Goal: Task Accomplishment & Management: Manage account settings

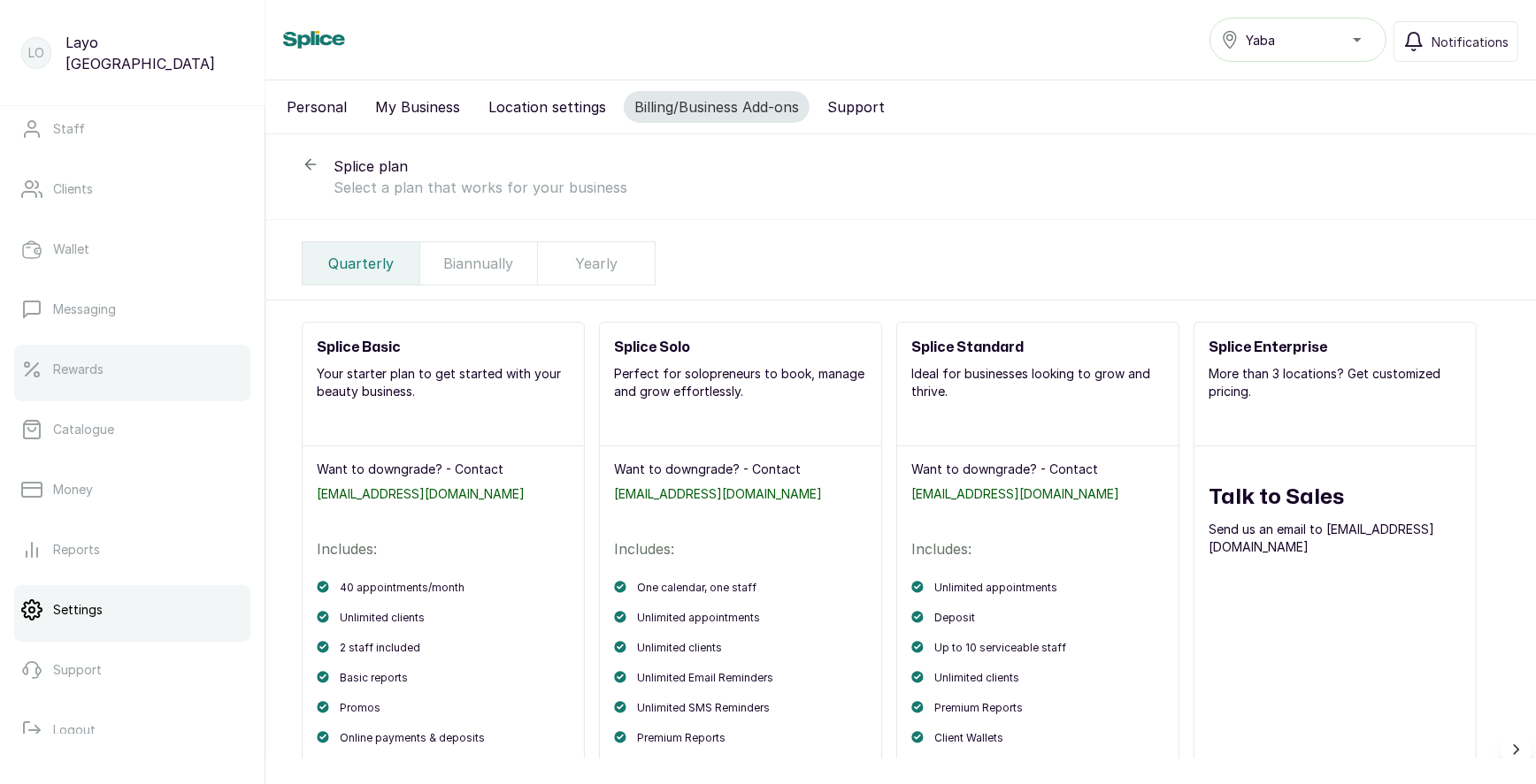
scroll to position [223, 0]
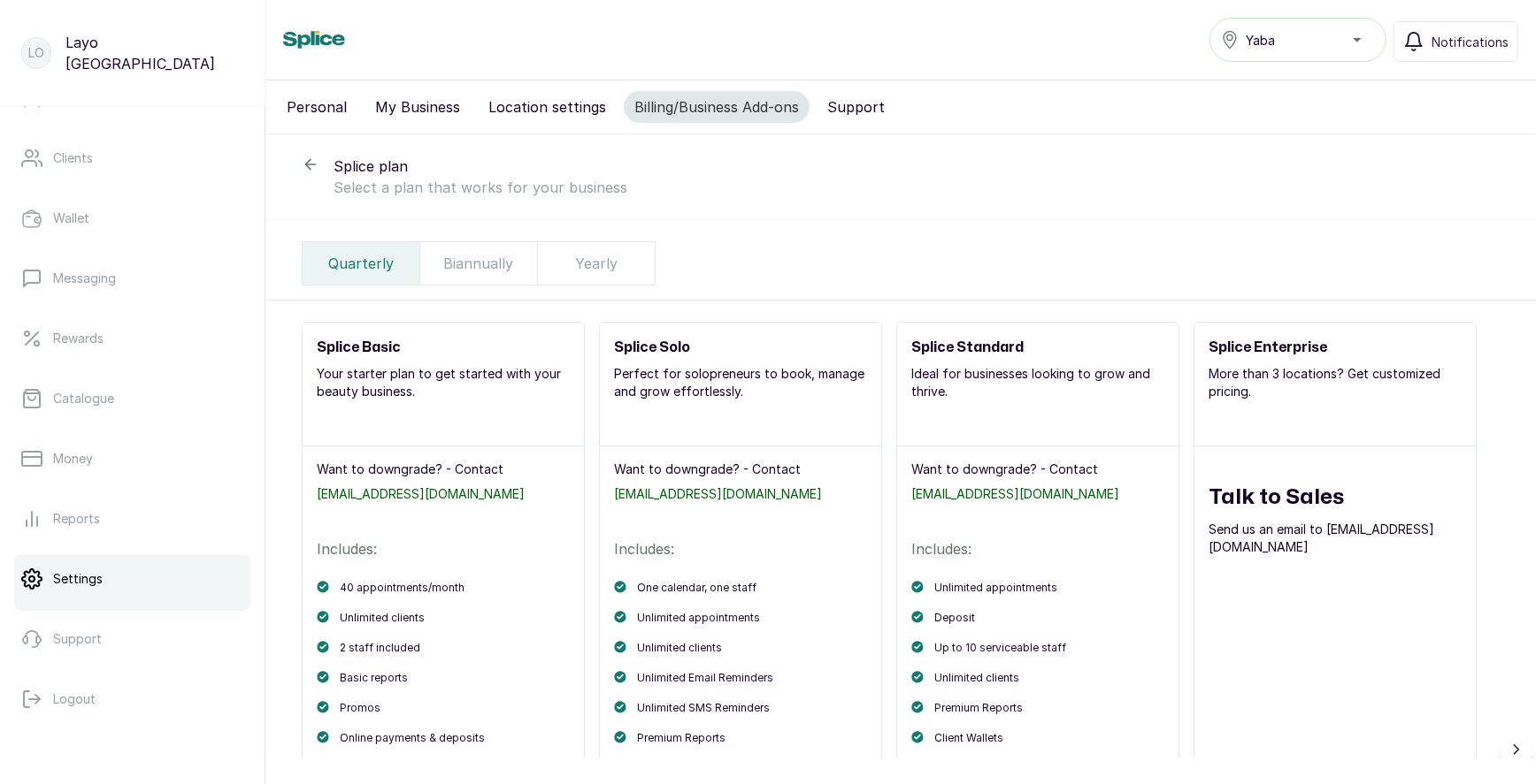
click at [82, 576] on p "Settings" at bounding box center [78, 579] width 49 height 17
click at [409, 116] on button "My Business" at bounding box center [418, 106] width 106 height 32
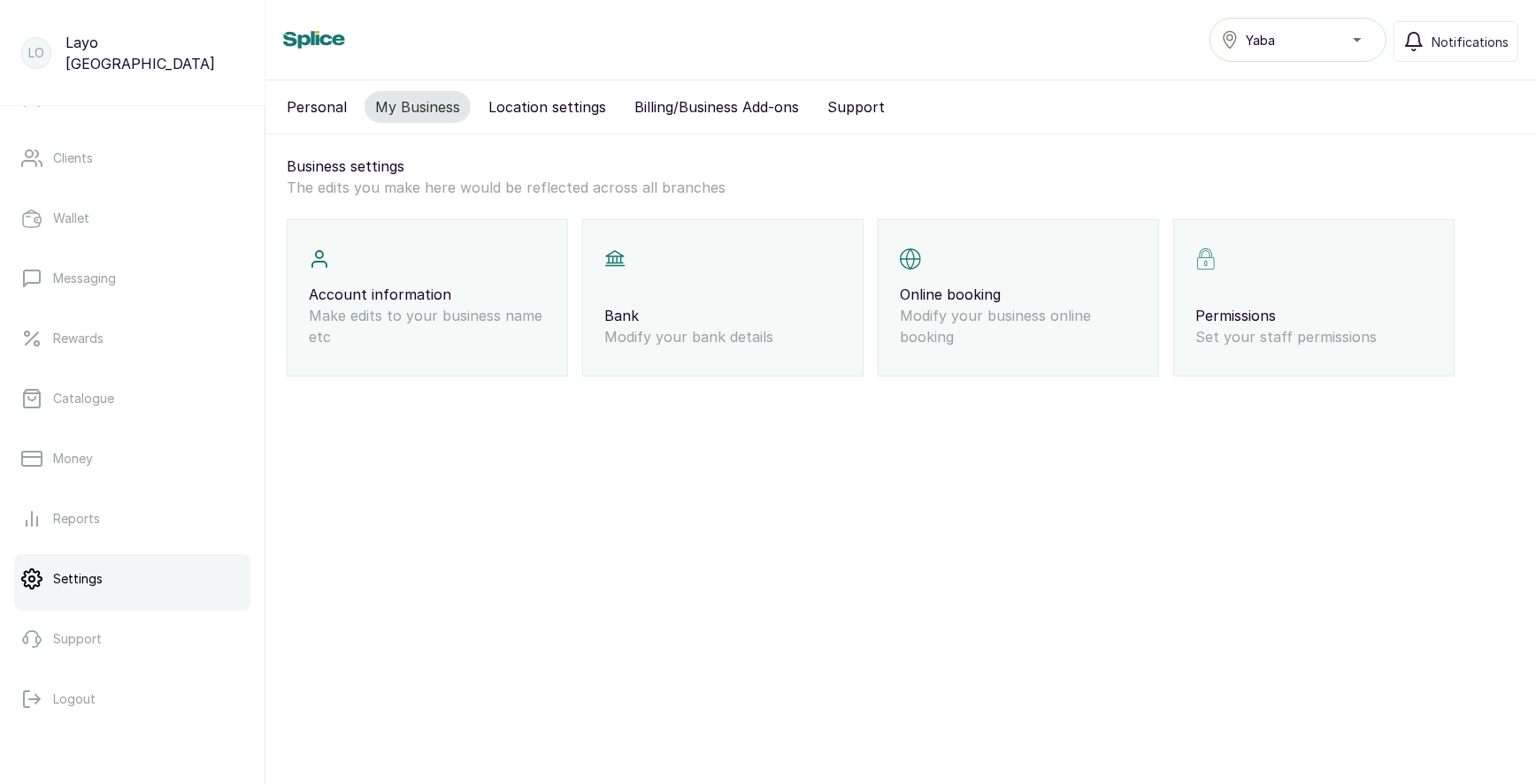
click at [515, 106] on button "Location settings" at bounding box center [547, 106] width 139 height 32
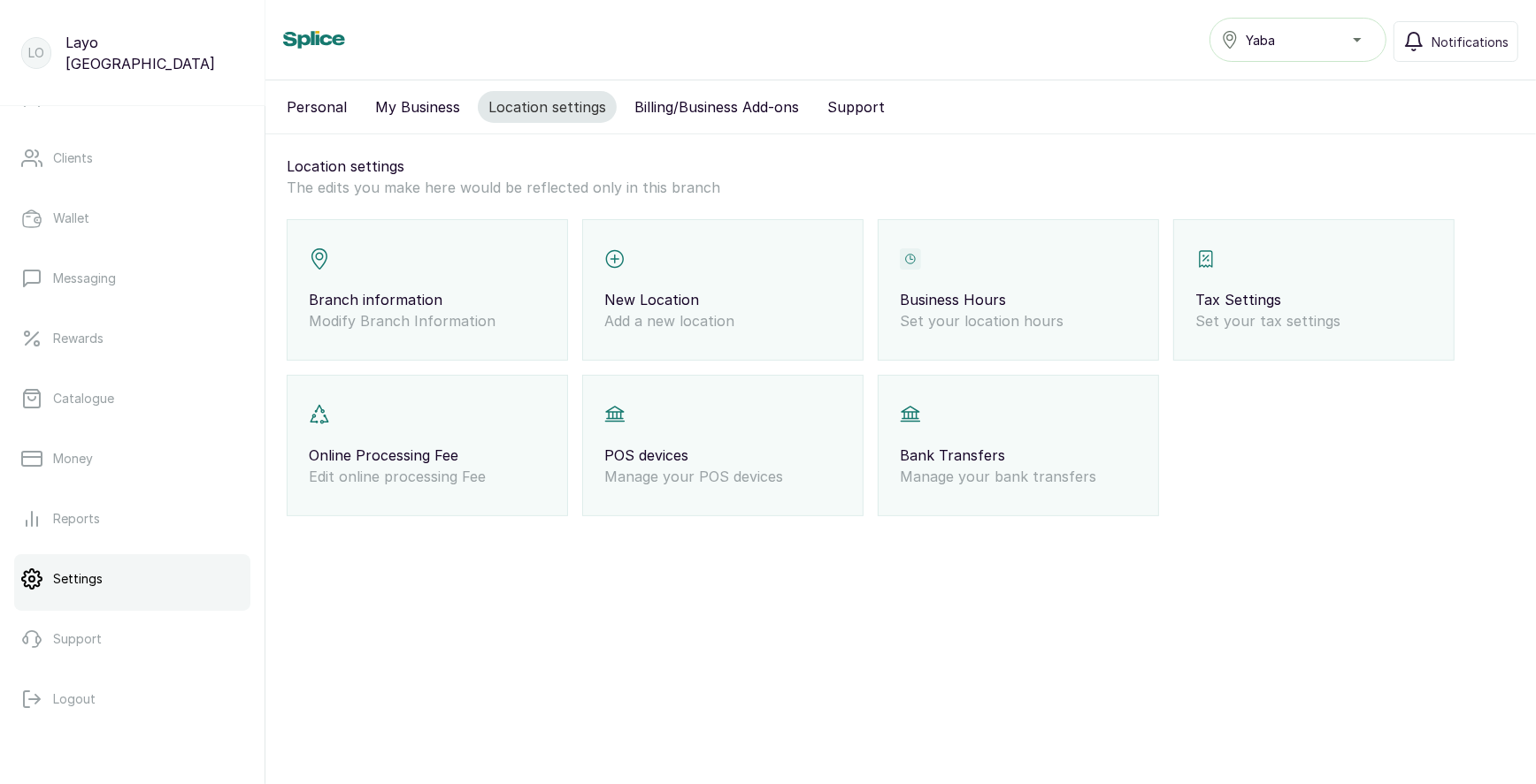
click at [398, 313] on p "Modify Branch Information" at bounding box center [427, 321] width 237 height 21
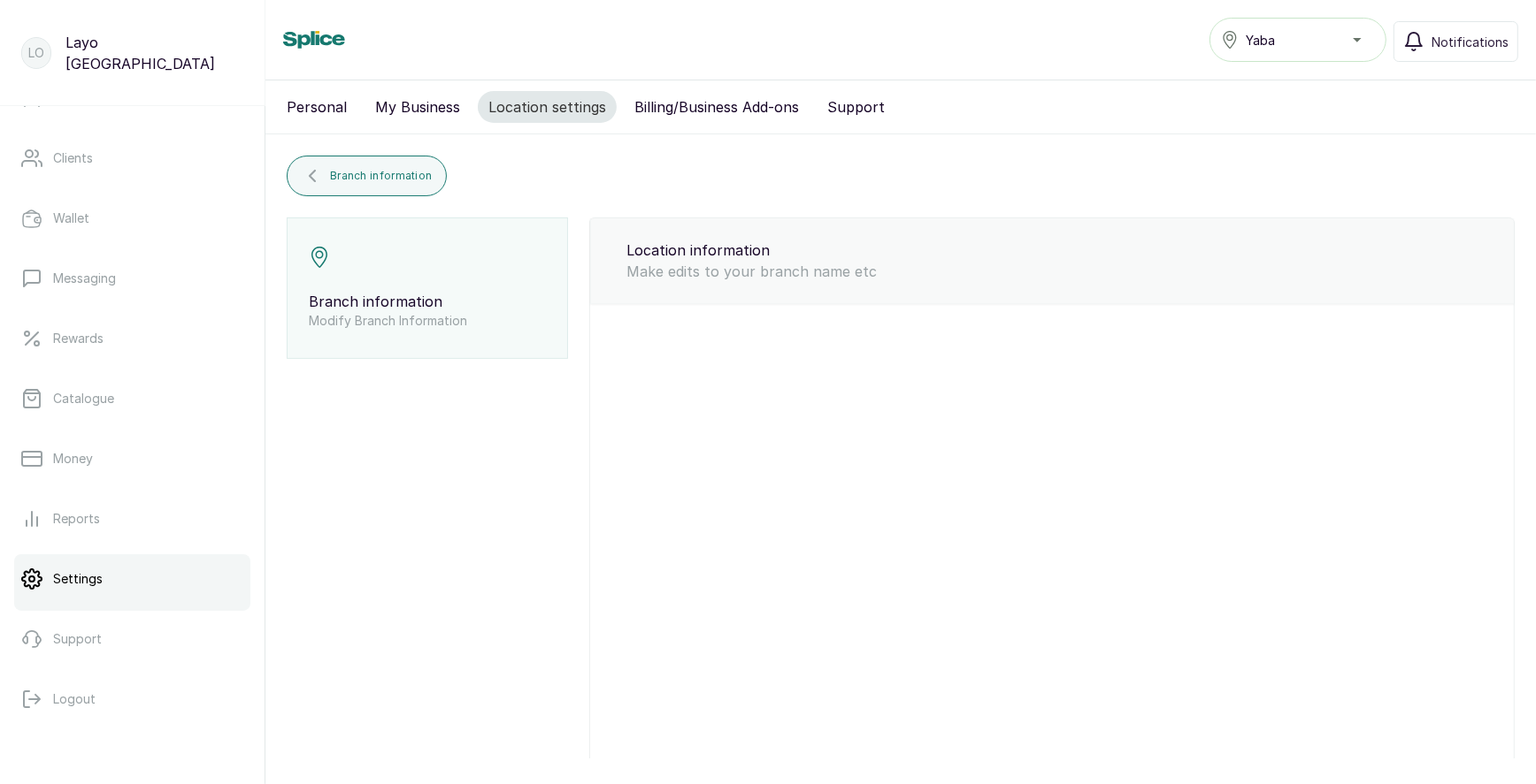
type input "Yaba"
type input "[EMAIL_ADDRESS][DOMAIN_NAME]"
type input "7017036881"
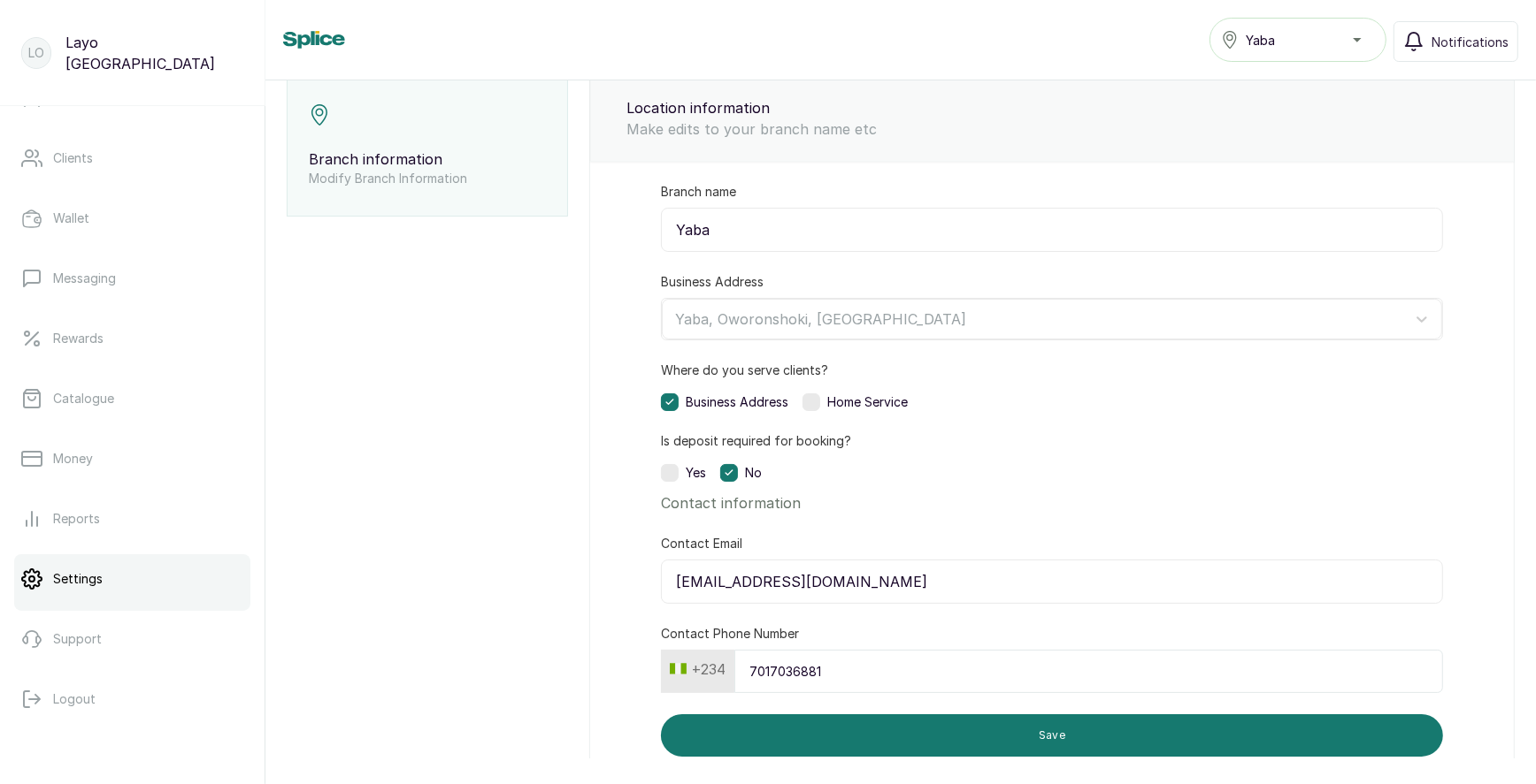
scroll to position [177, 0]
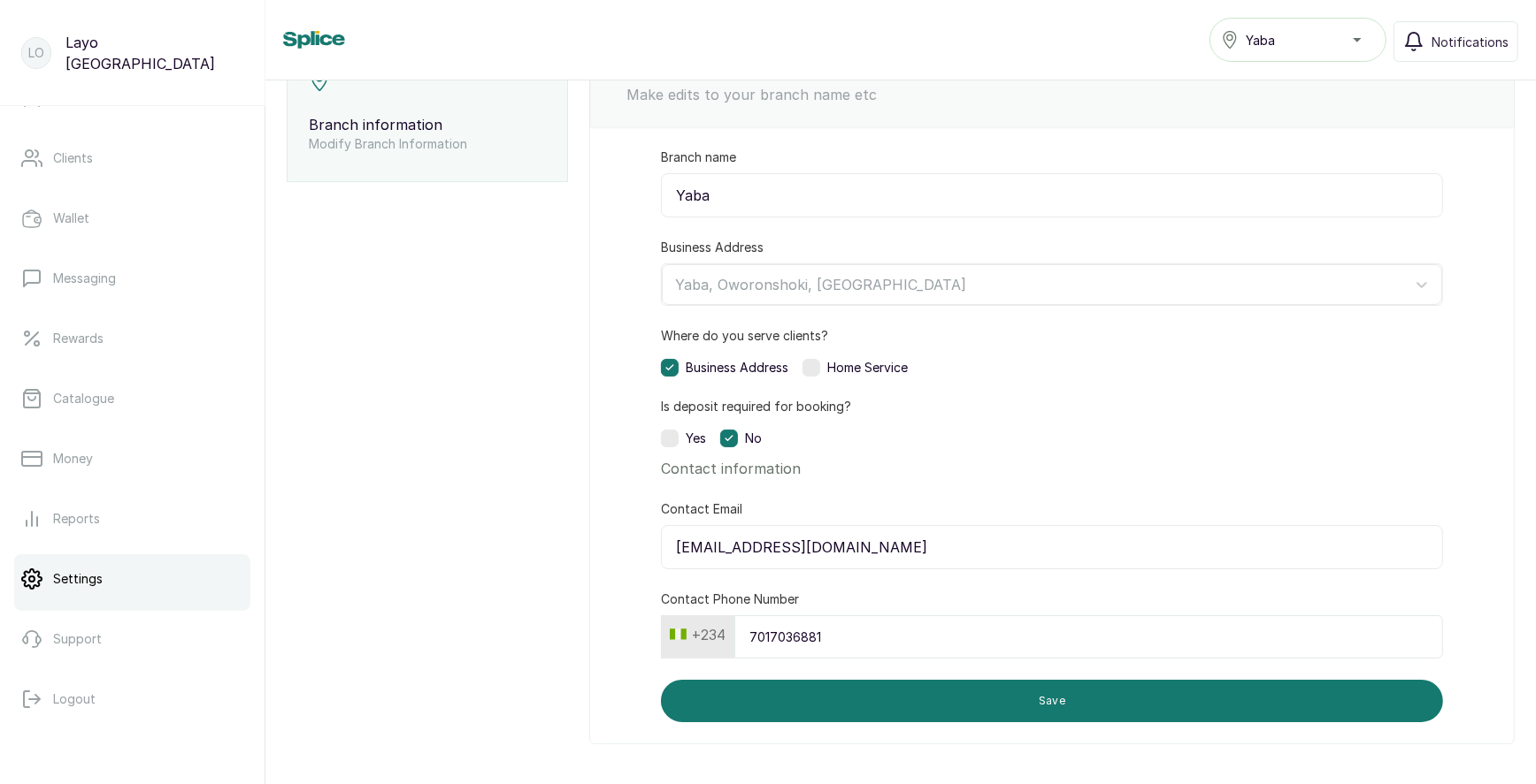
click at [669, 437] on label at bounding box center [669, 438] width 17 height 17
select select "percentage"
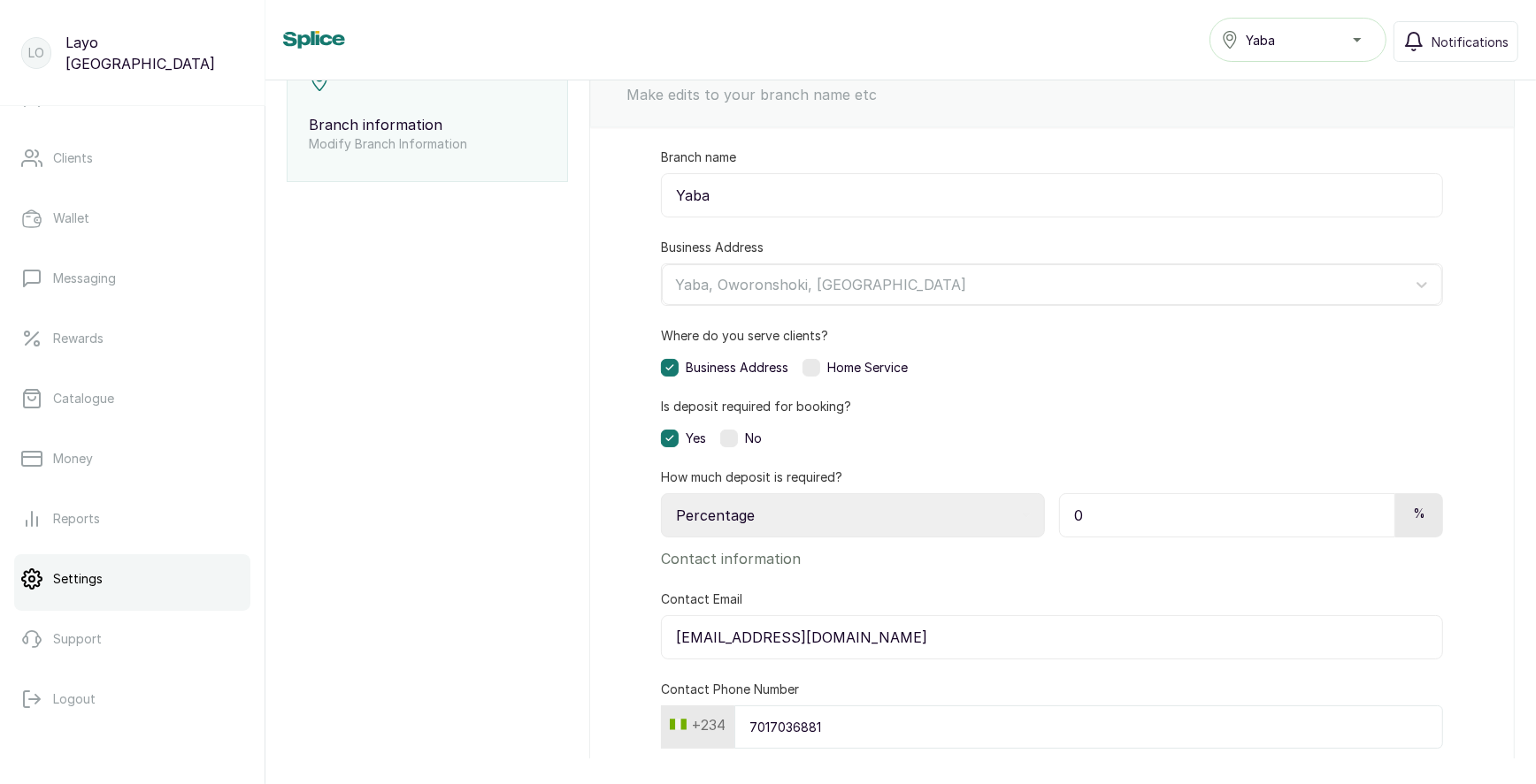
click at [1125, 504] on input "0" at bounding box center [1227, 516] width 336 height 44
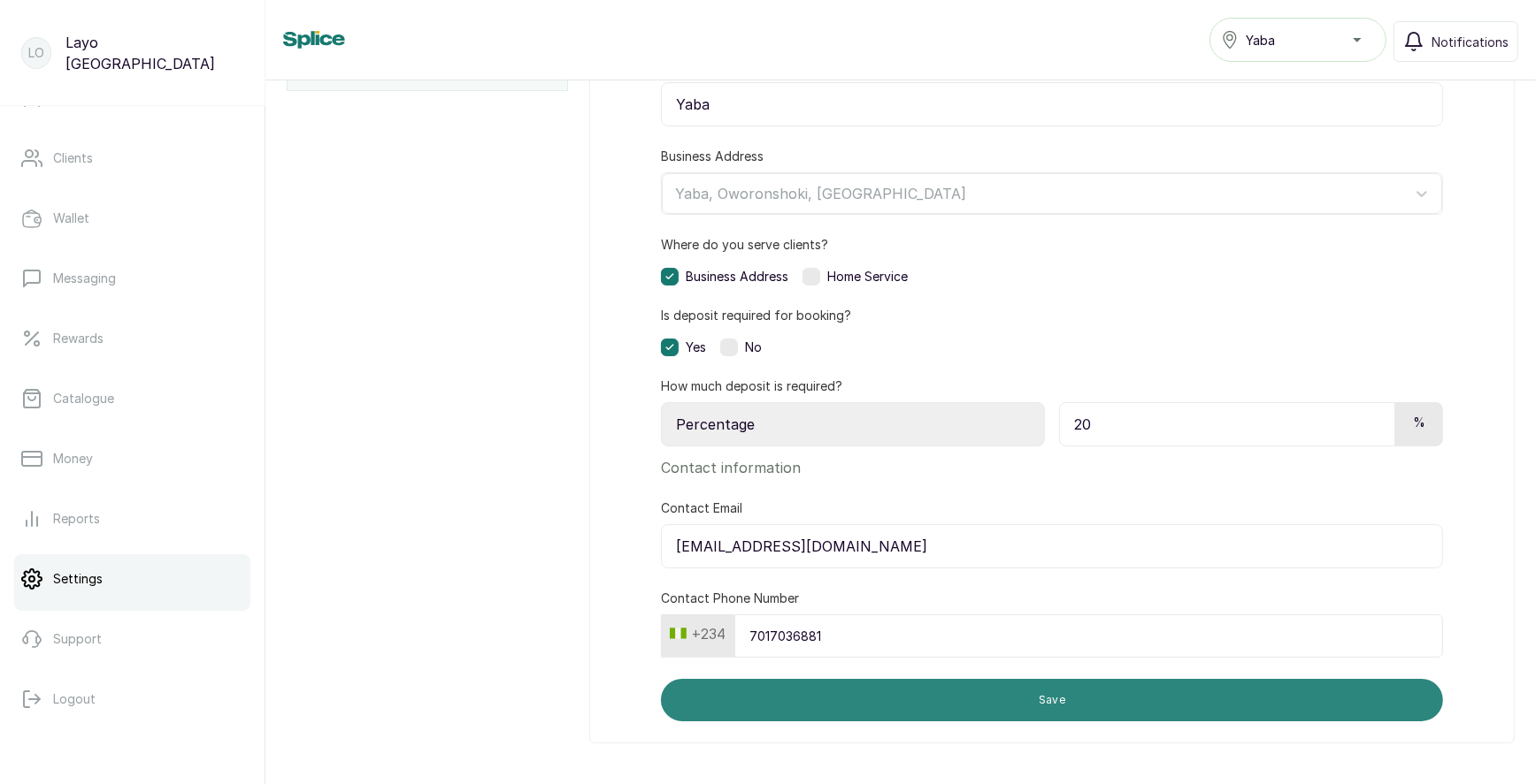
type input "20"
click at [916, 698] on button "Save" at bounding box center [1051, 700] width 782 height 42
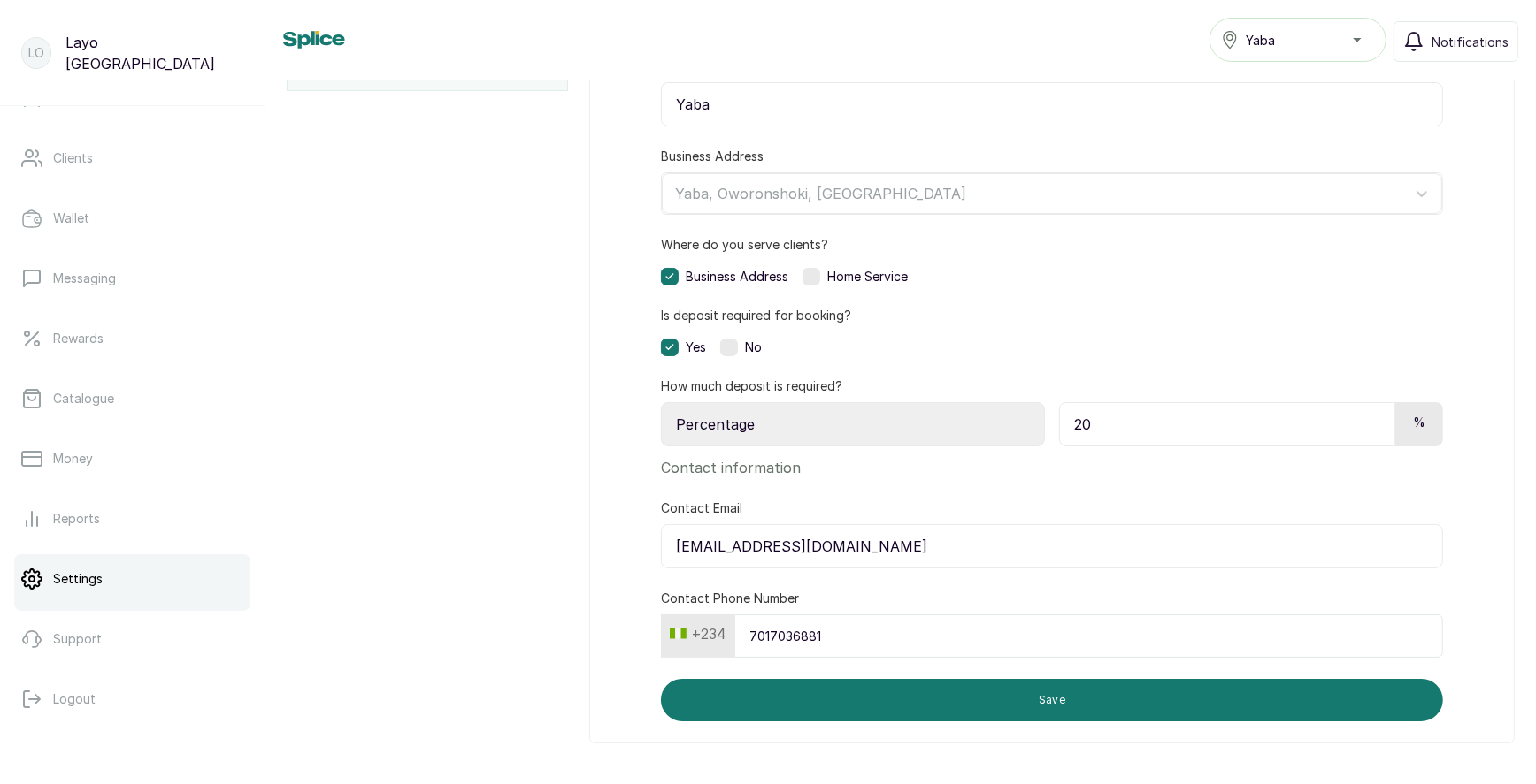
click at [1294, 36] on div "Yaba" at bounding box center [1298, 39] width 154 height 21
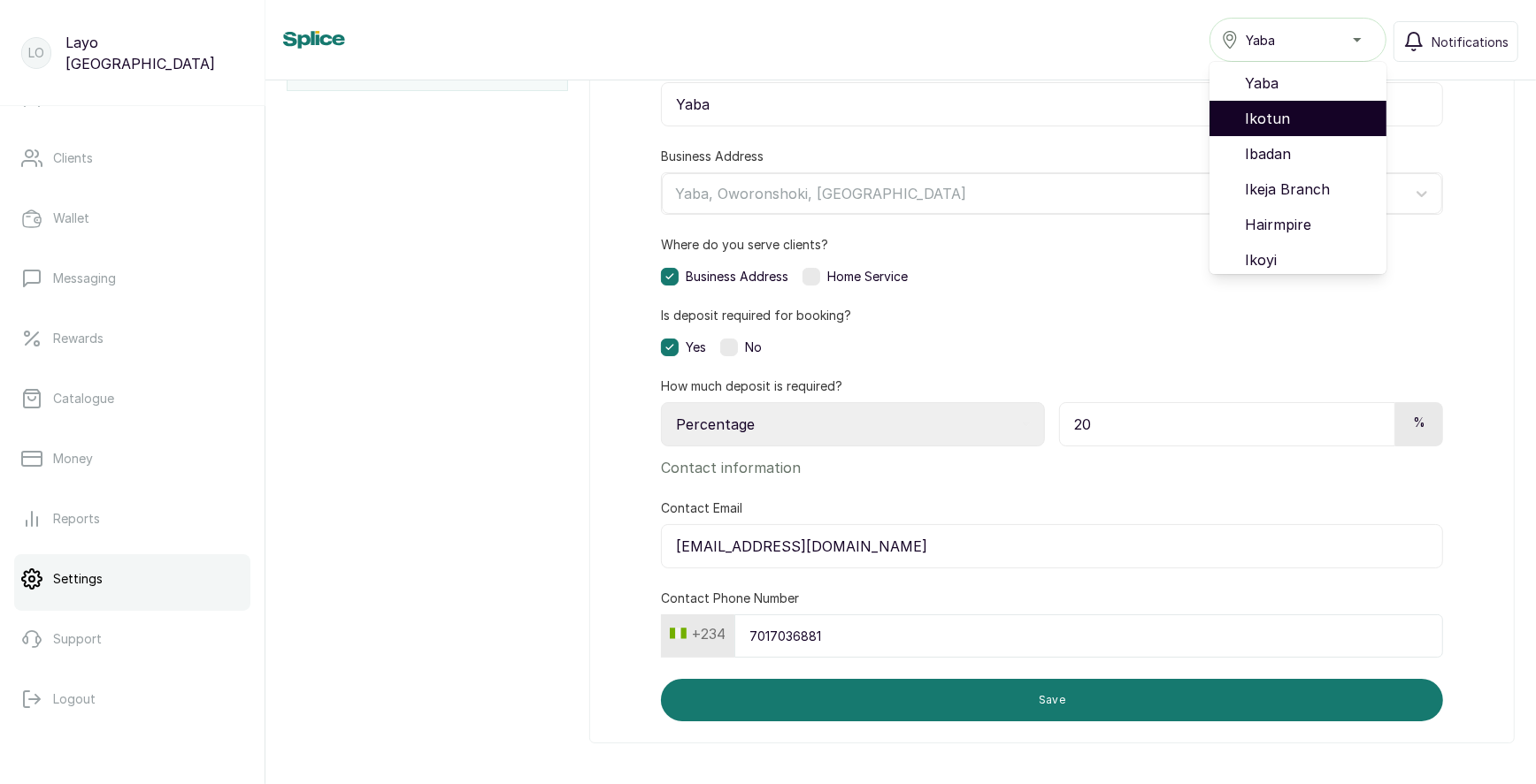
click at [1285, 114] on span "Ikotun" at bounding box center [1308, 118] width 127 height 21
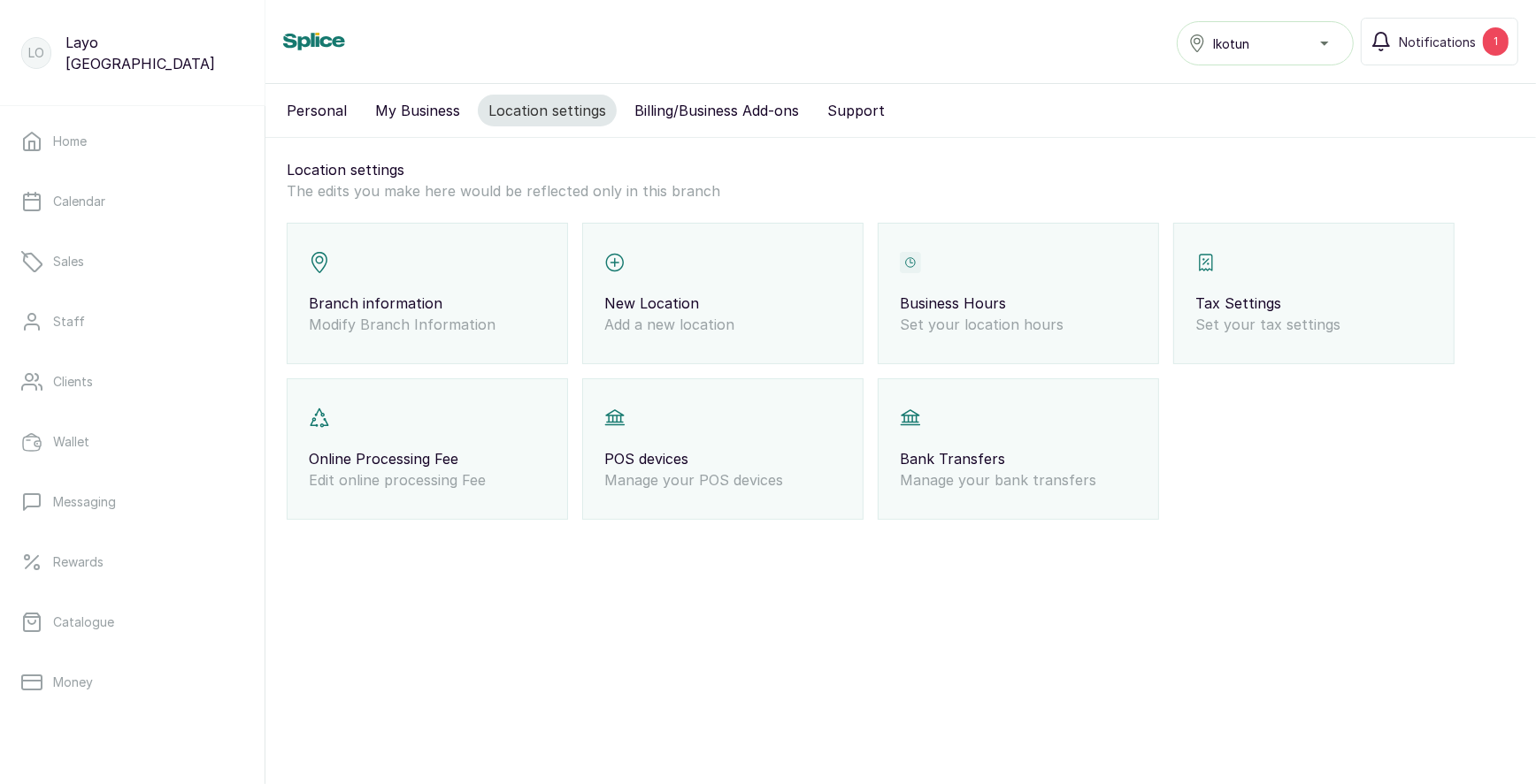
click at [467, 321] on p "Modify Branch Information" at bounding box center [427, 324] width 237 height 21
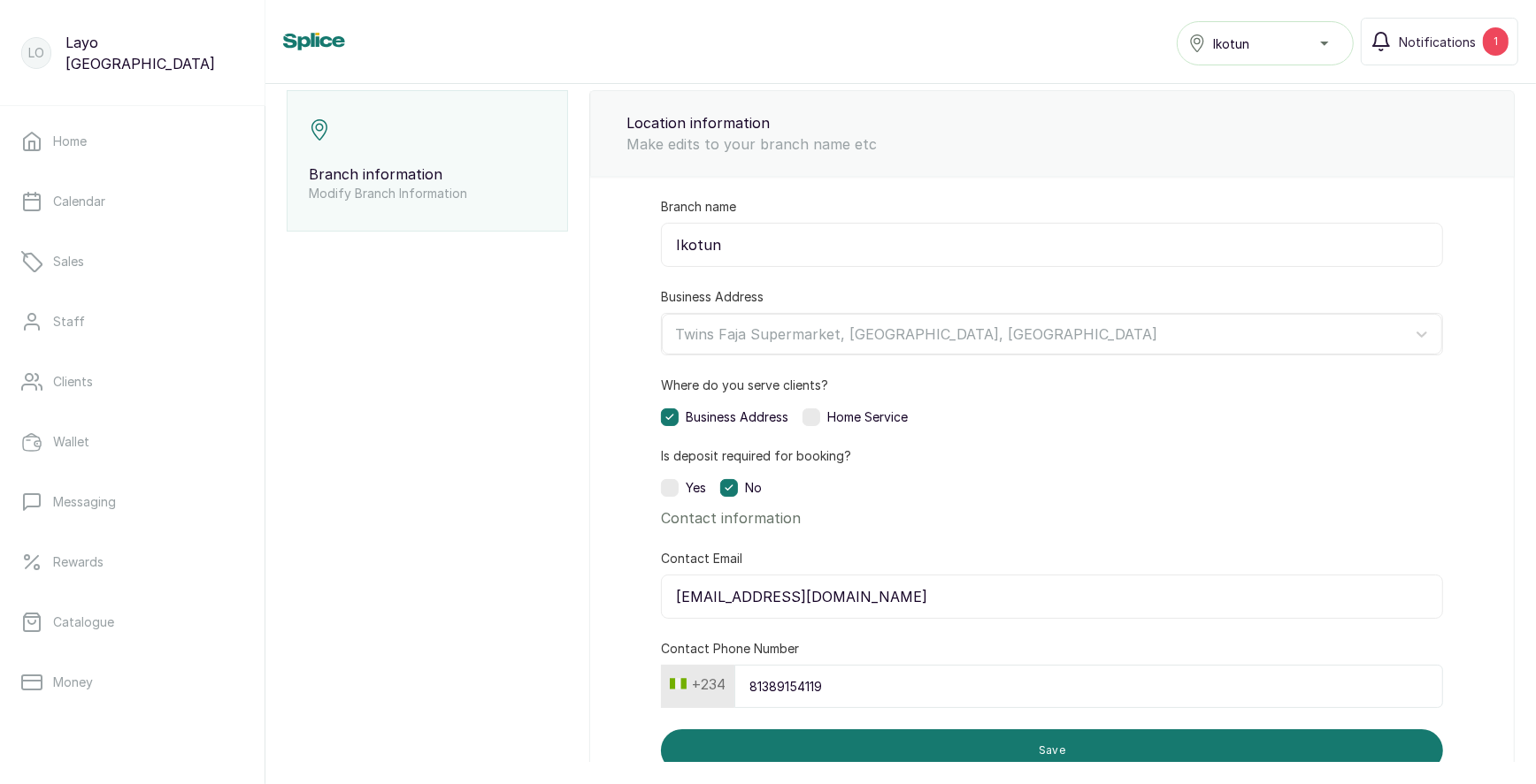
scroll to position [140, 0]
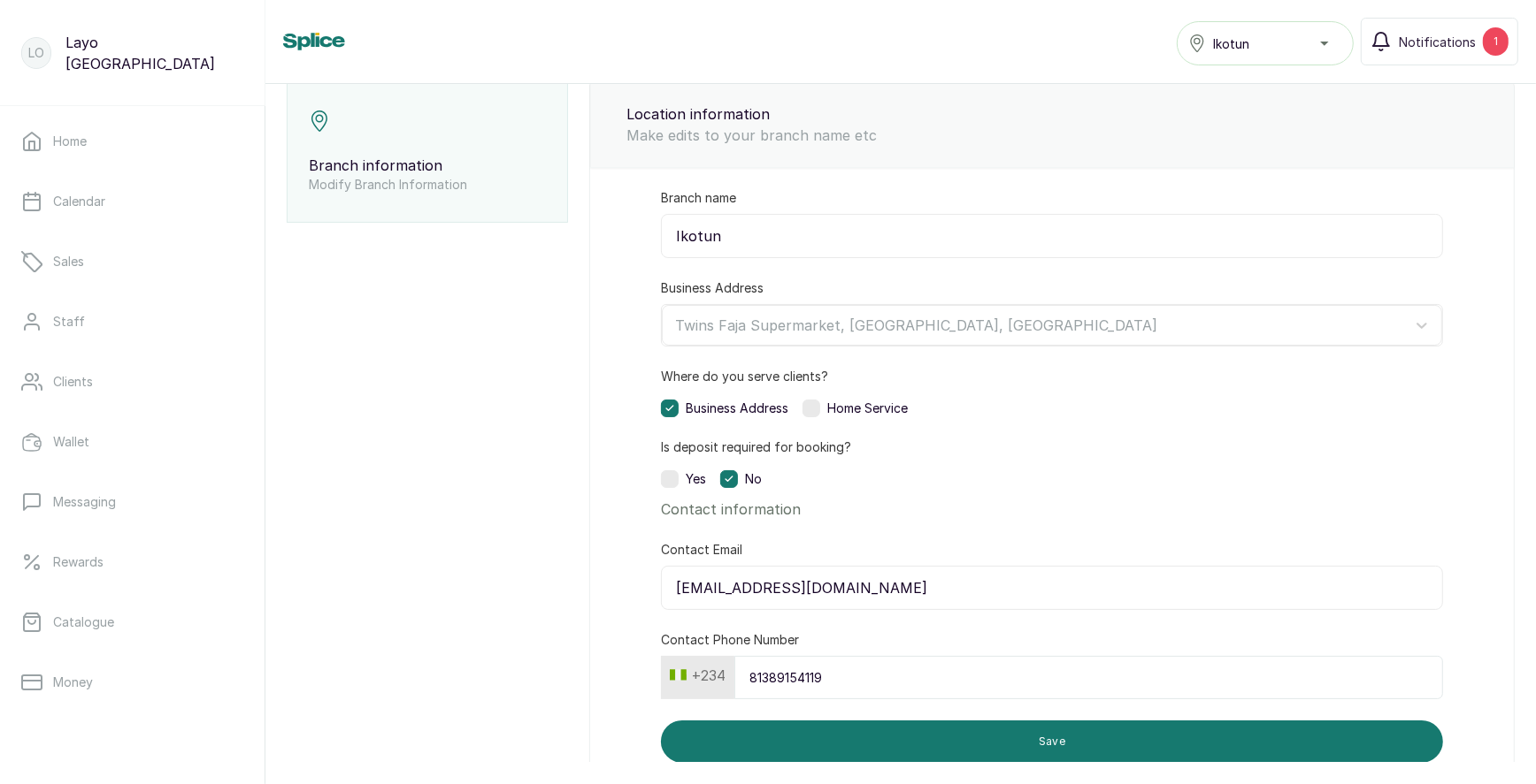
click at [1268, 36] on div "Ikotun" at bounding box center [1266, 43] width 154 height 21
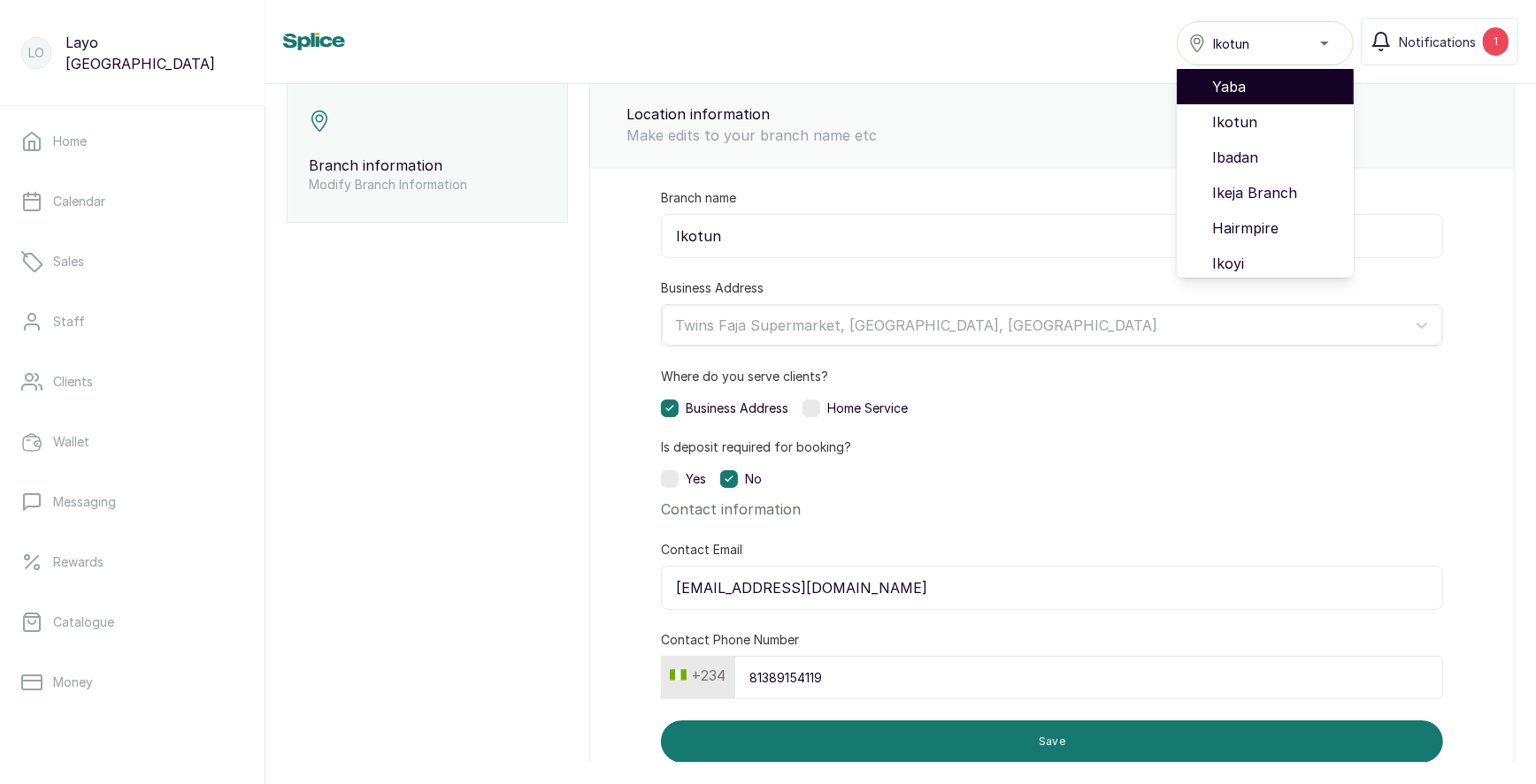
click at [1244, 90] on span "Yaba" at bounding box center [1276, 86] width 127 height 21
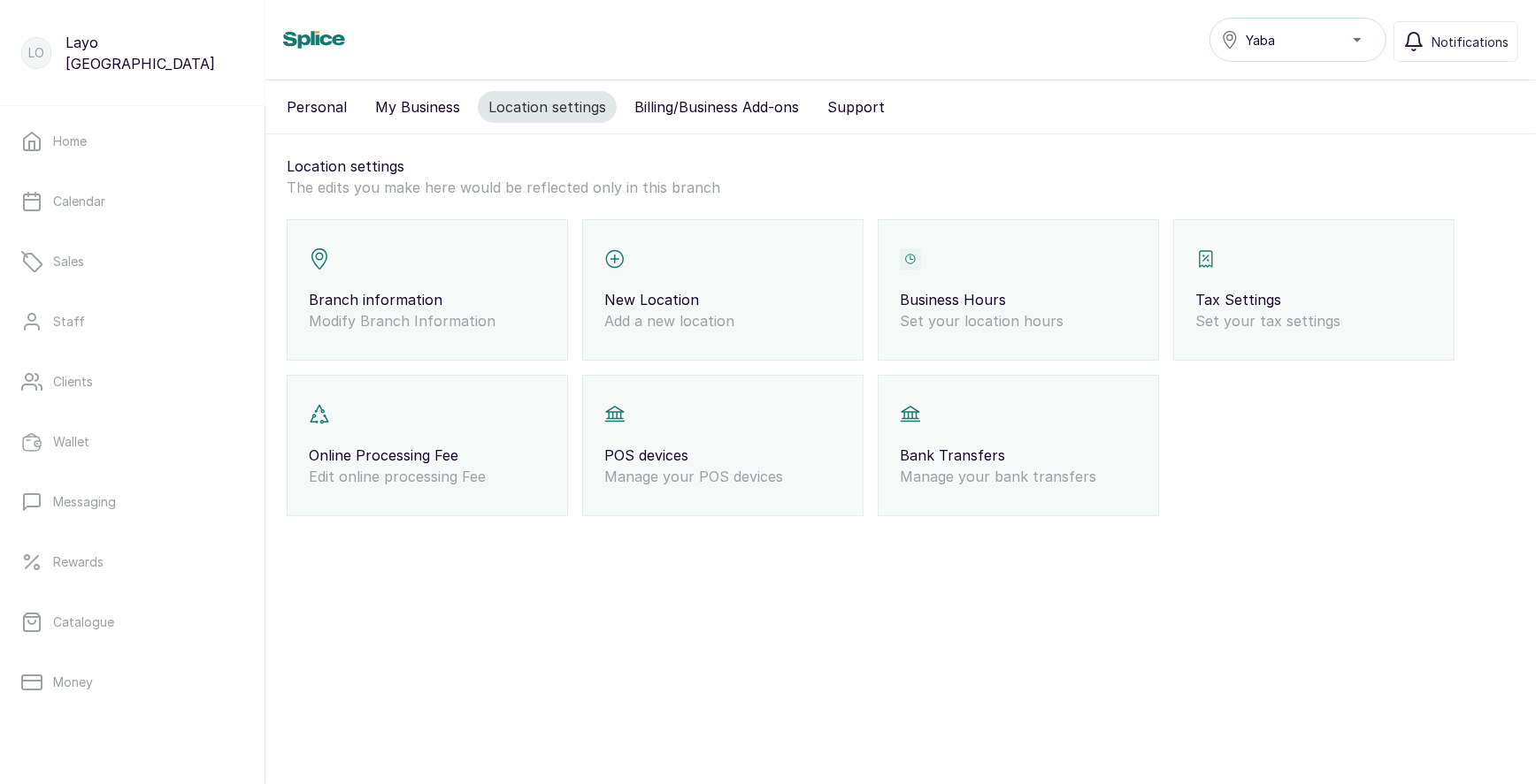
click at [416, 267] on div "Branch information Modify Branch Information" at bounding box center [427, 289] width 281 height 141
select select "percentage"
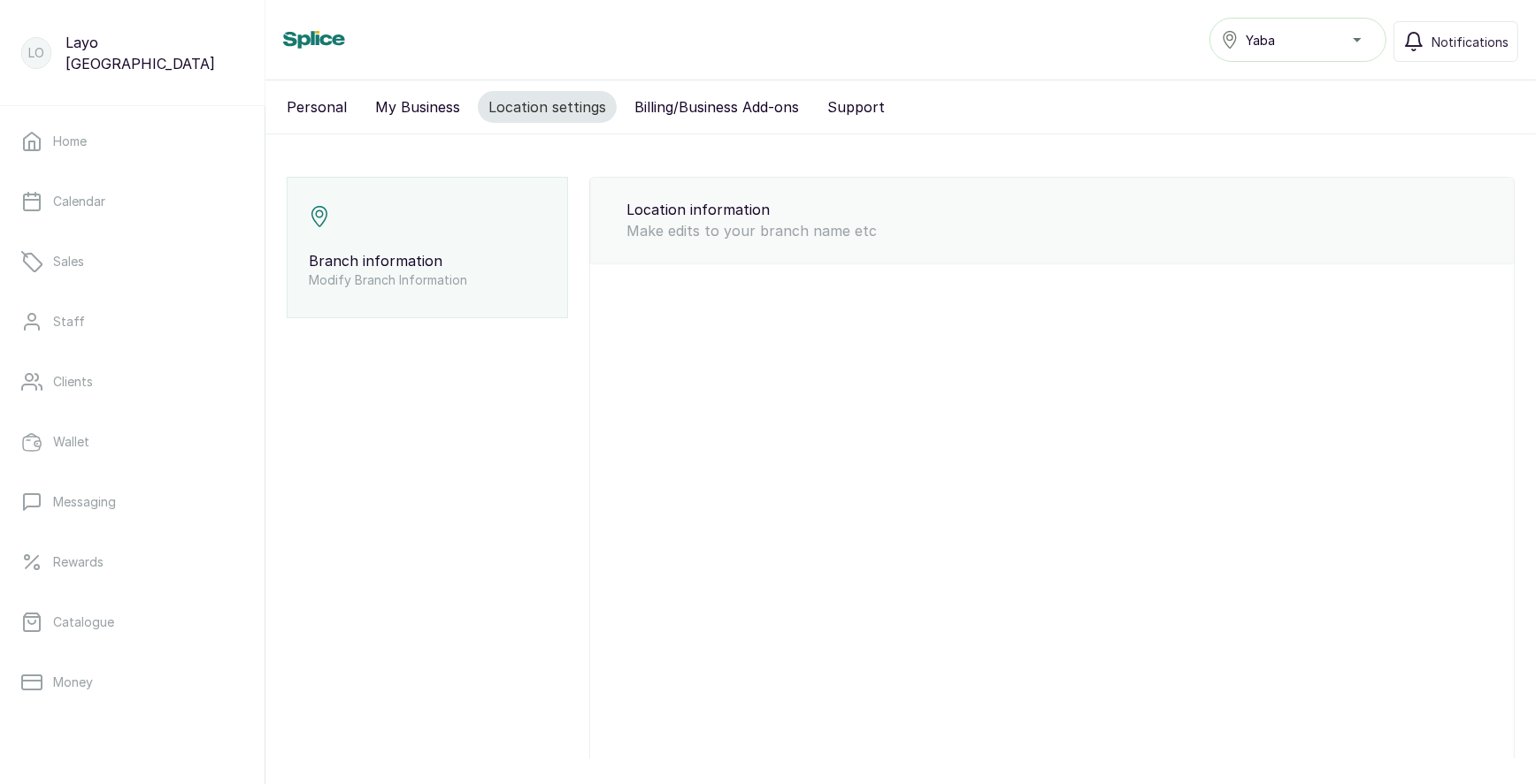
type input "Yaba"
type input "[EMAIL_ADDRESS][DOMAIN_NAME]"
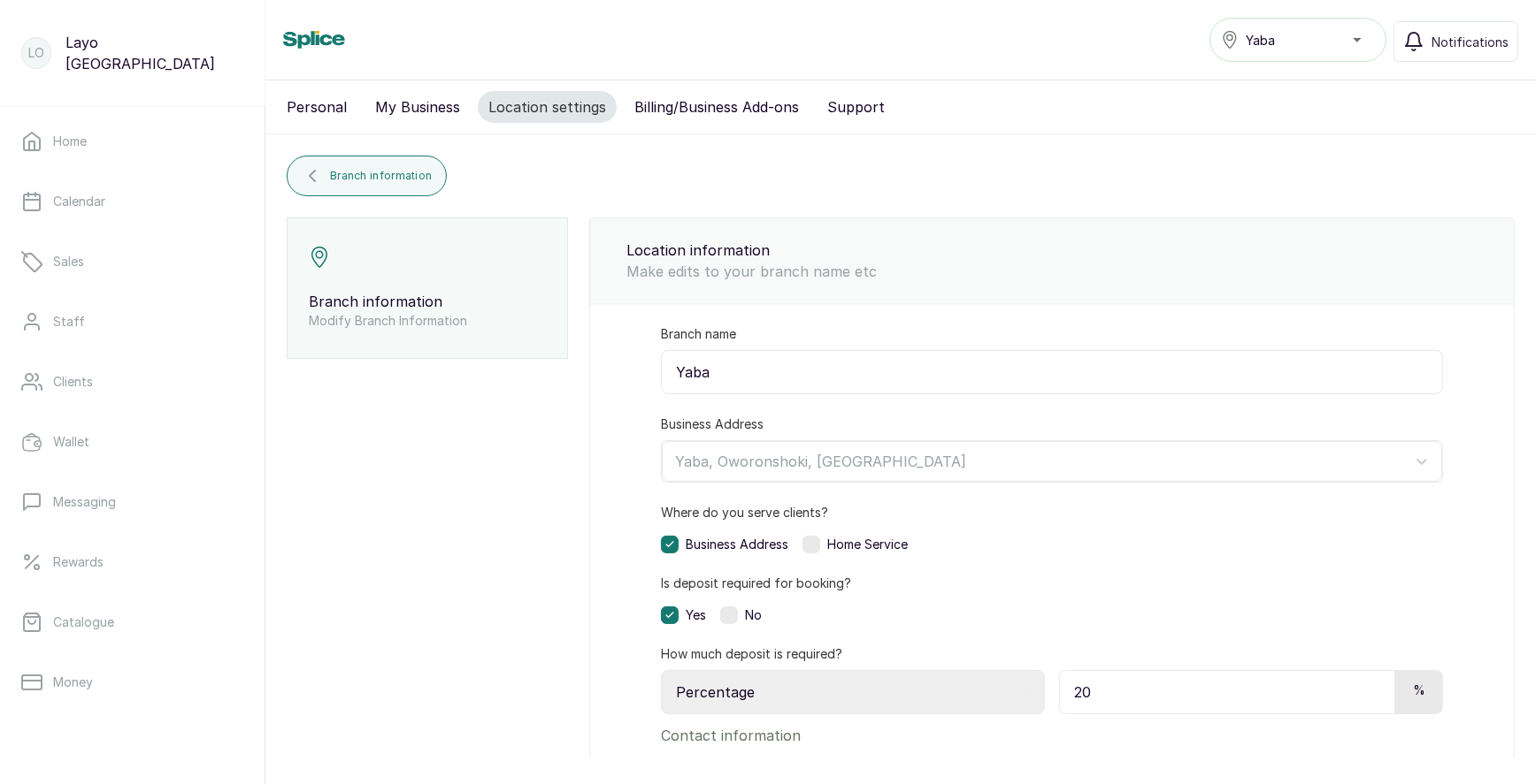
click at [730, 611] on label at bounding box center [729, 615] width 17 height 17
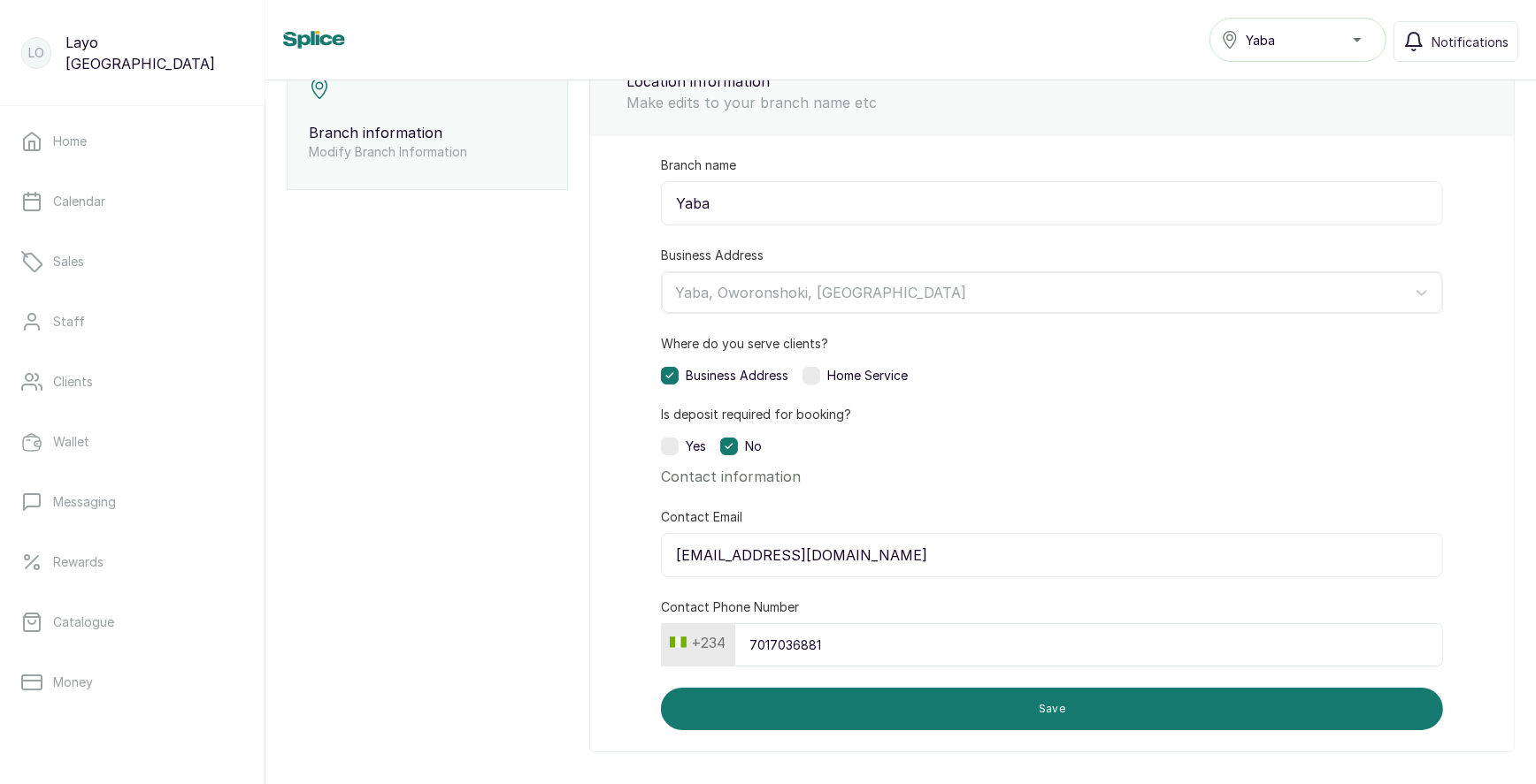
scroll to position [178, 0]
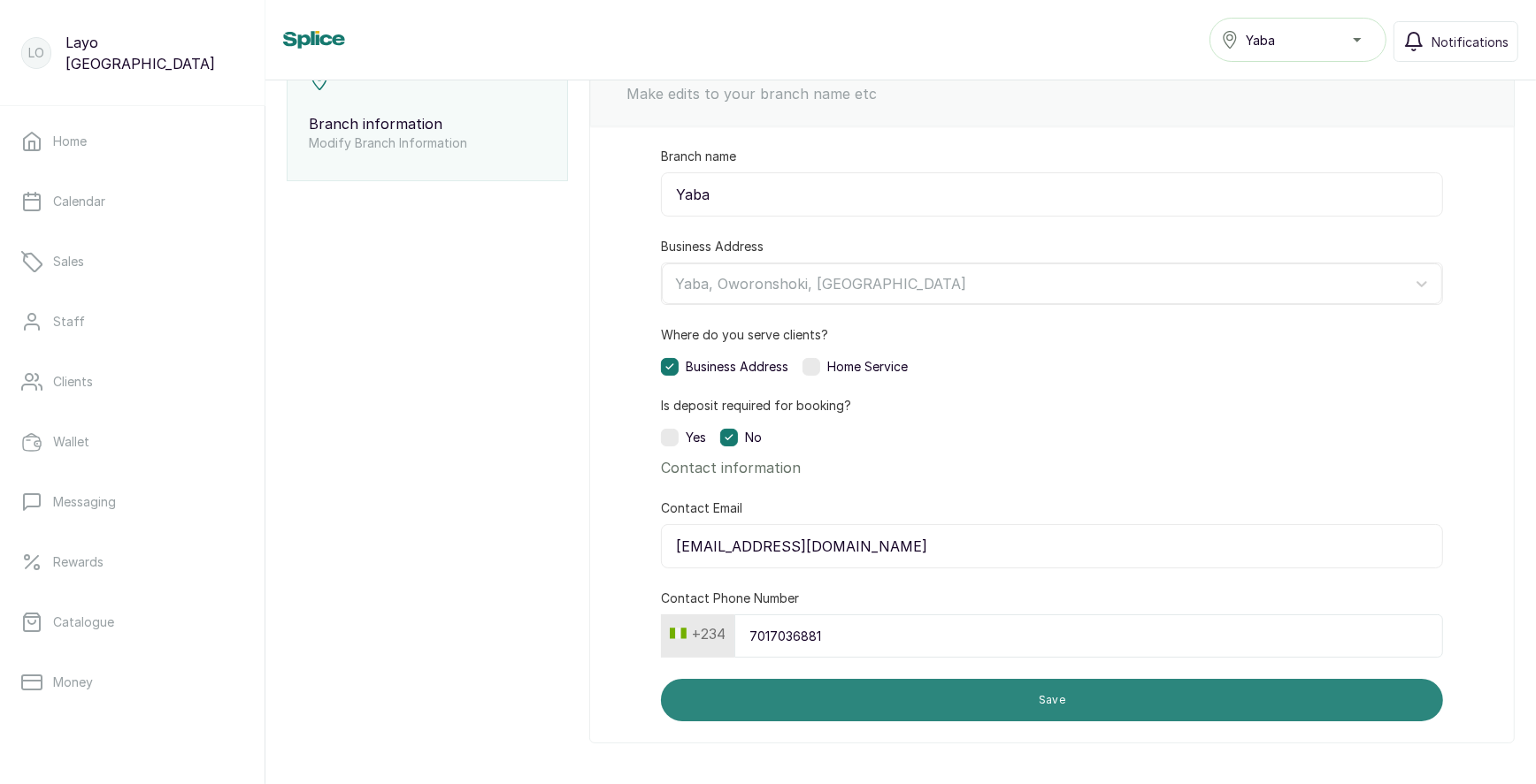
click at [925, 699] on button "Save" at bounding box center [1051, 700] width 782 height 42
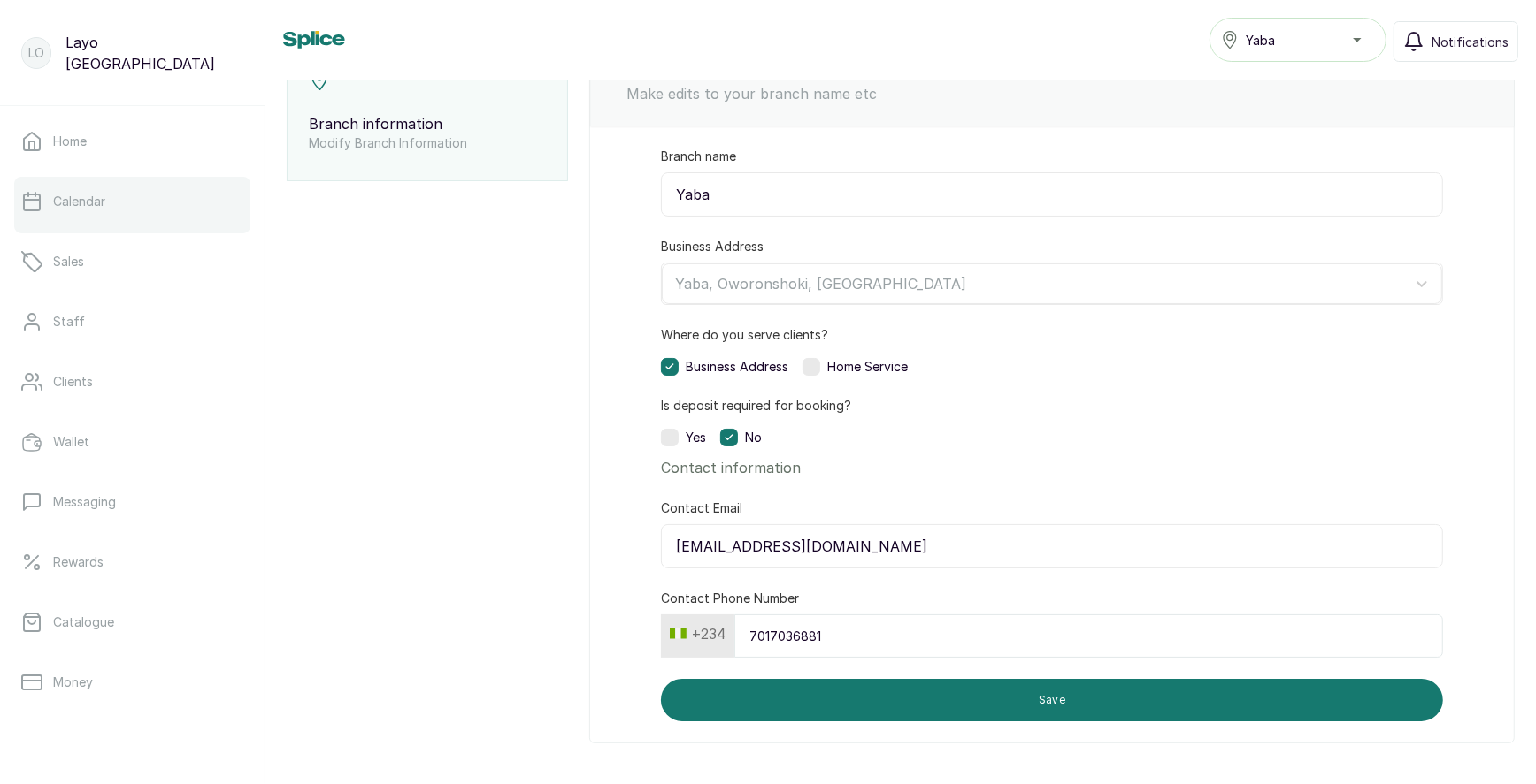
click at [98, 199] on p "Calendar" at bounding box center [79, 201] width 52 height 17
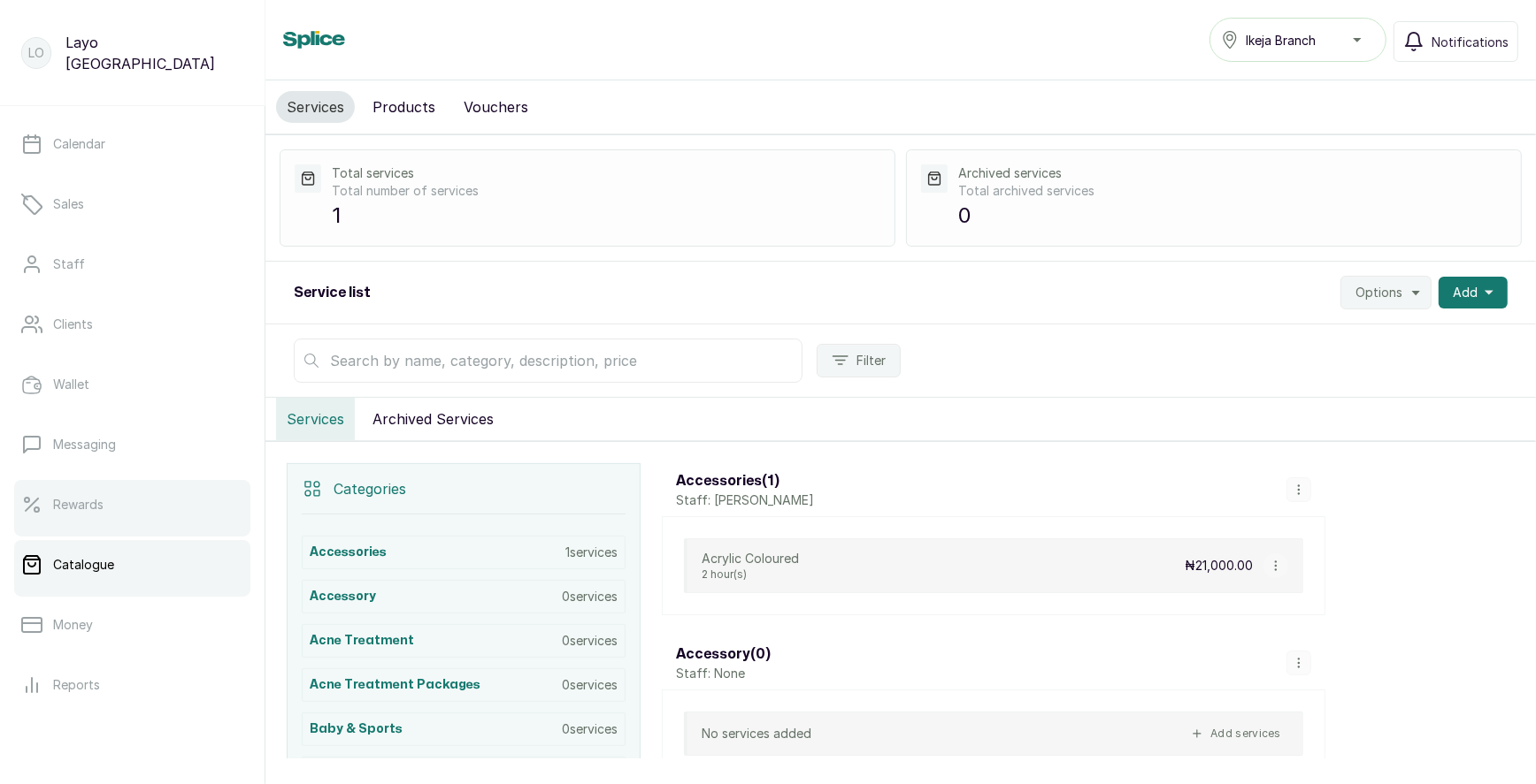
scroll to position [49, 0]
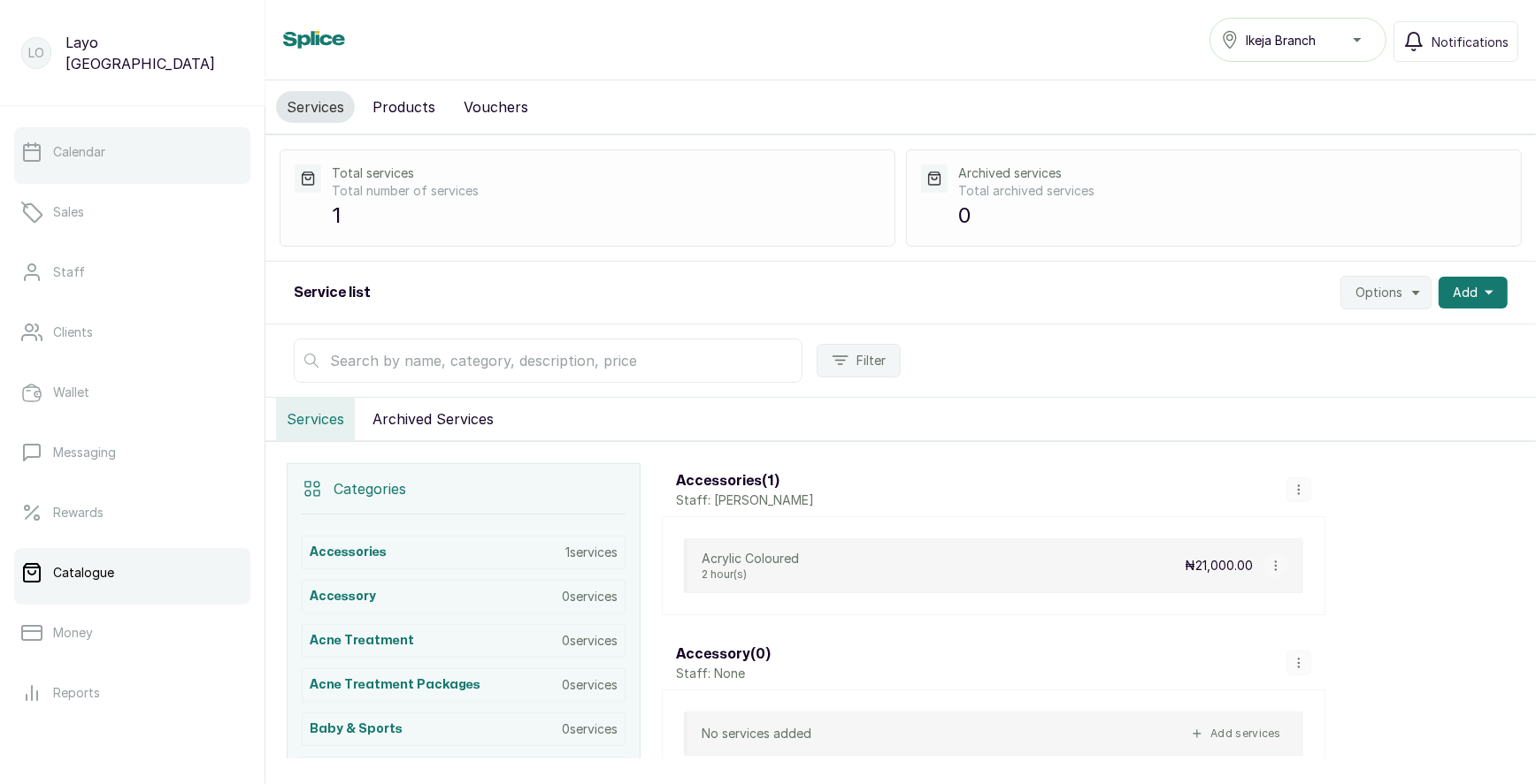
click at [114, 150] on link "Calendar" at bounding box center [132, 152] width 236 height 49
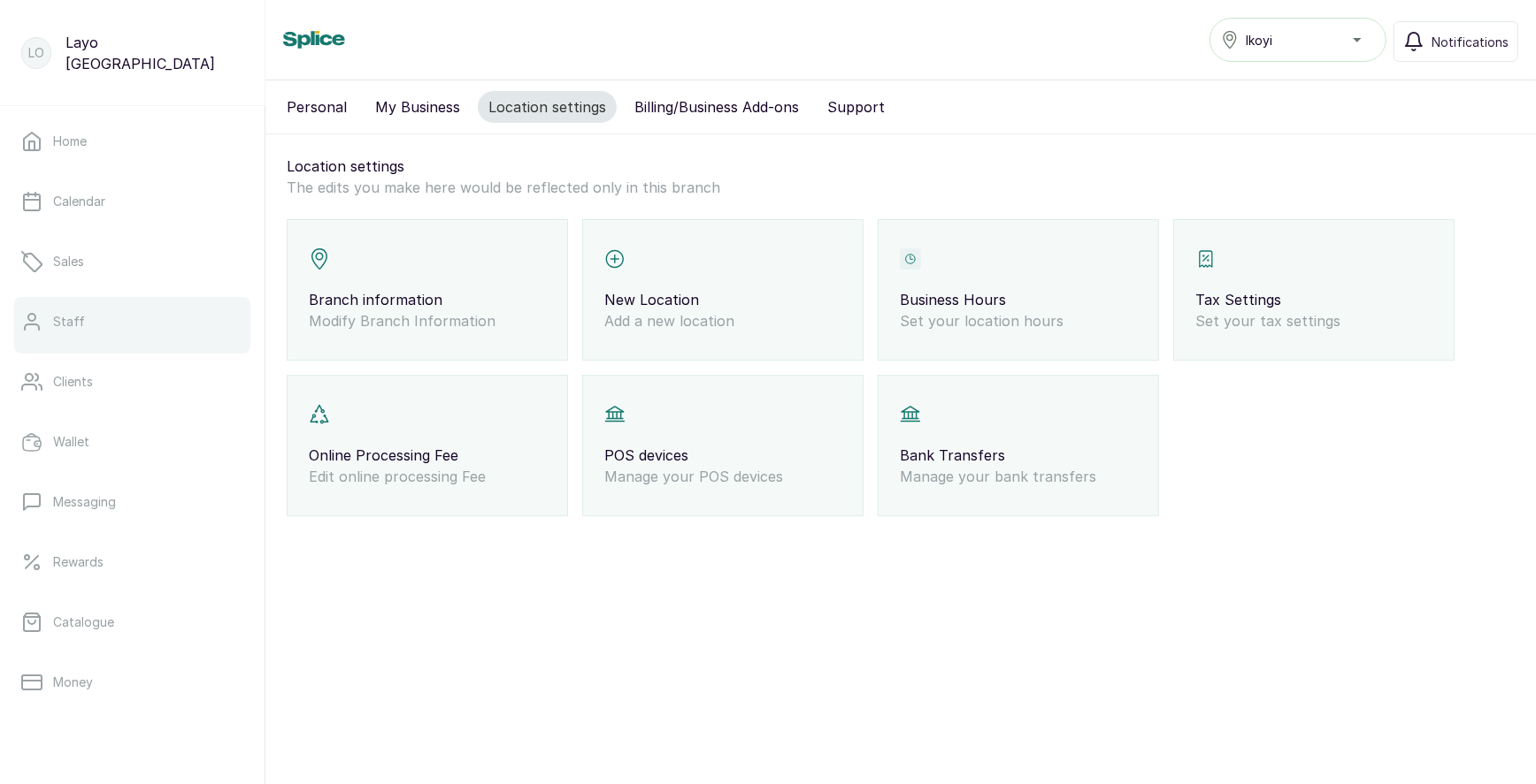
click at [82, 336] on link "Staff" at bounding box center [132, 321] width 236 height 49
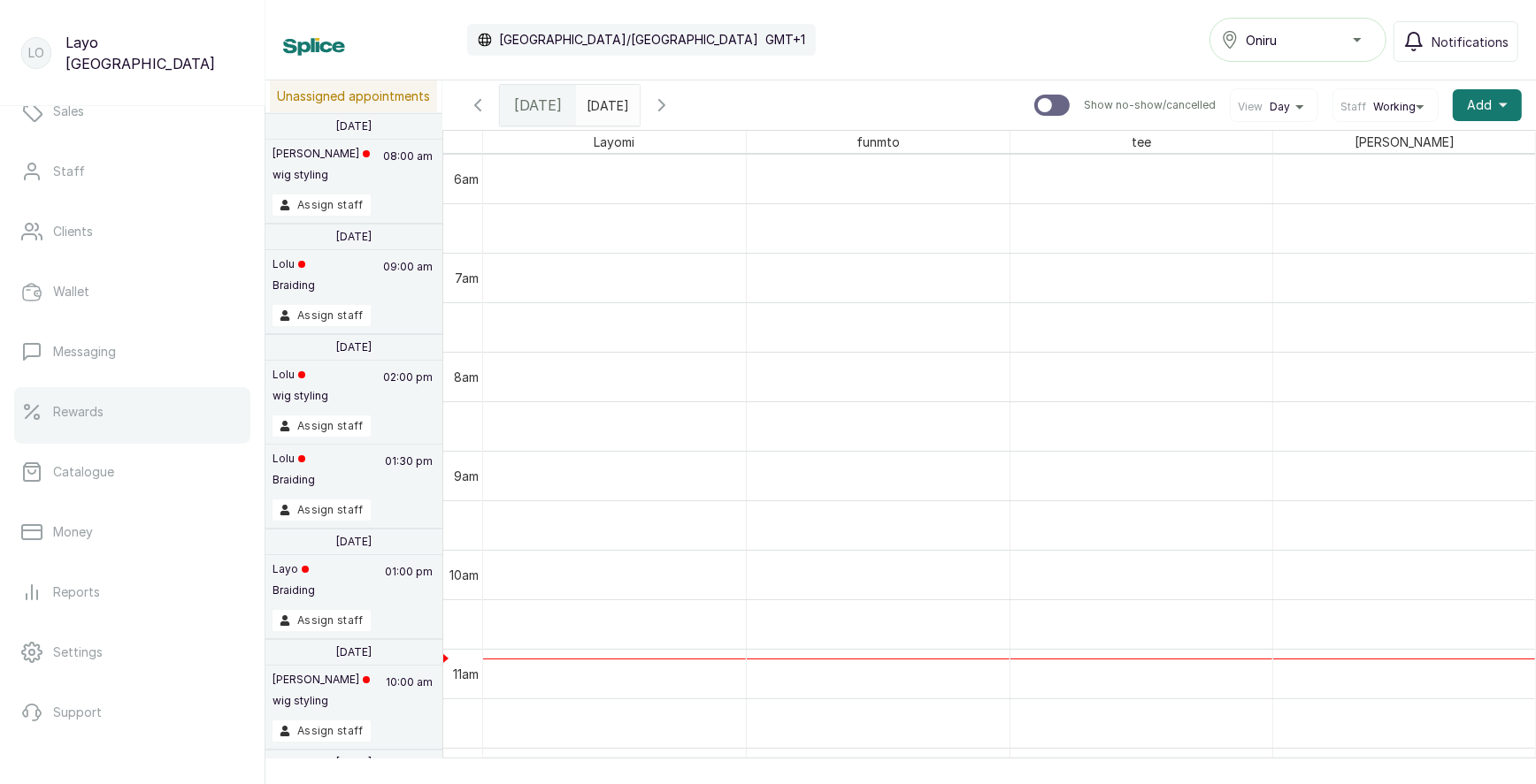
scroll to position [188, 0]
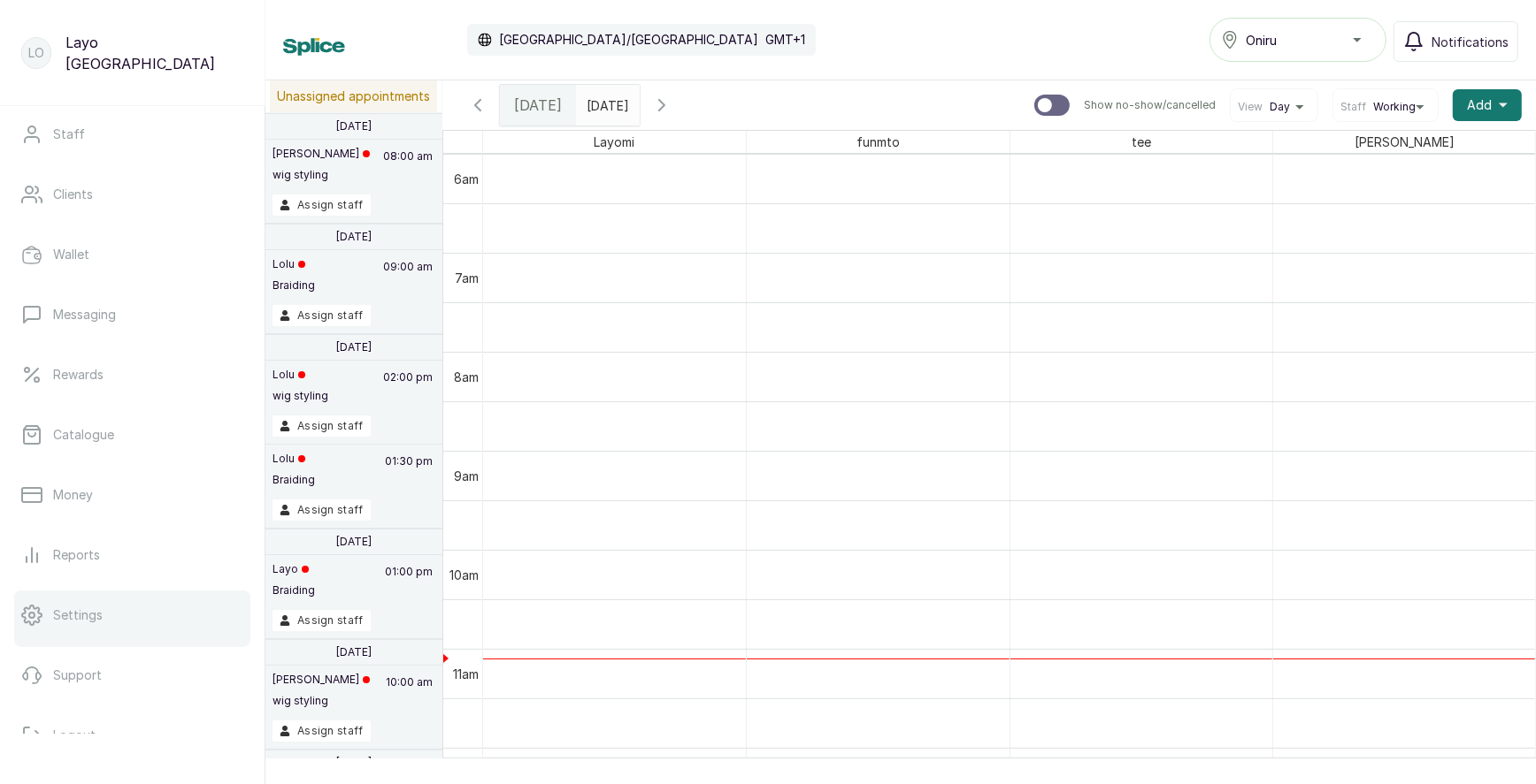
click at [95, 601] on link "Settings" at bounding box center [132, 615] width 236 height 49
